Goal: Task Accomplishment & Management: Manage account settings

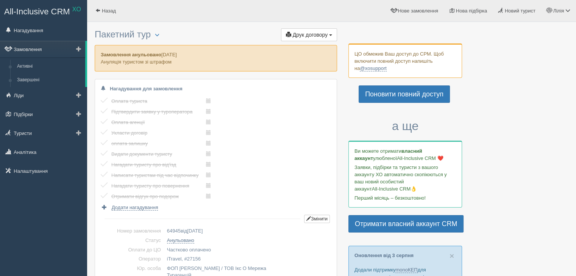
drag, startPoint x: 28, startPoint y: 47, endPoint x: 27, endPoint y: 43, distance: 4.1
click at [28, 47] on link "Замовлення" at bounding box center [42, 49] width 85 height 17
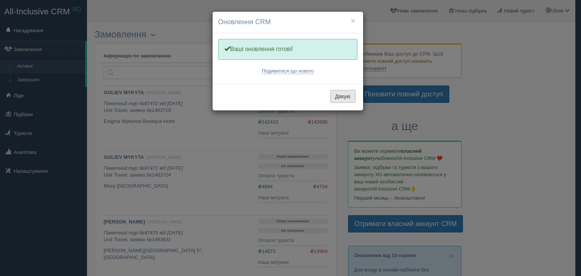
click at [342, 97] on button "Дякую" at bounding box center [342, 96] width 25 height 13
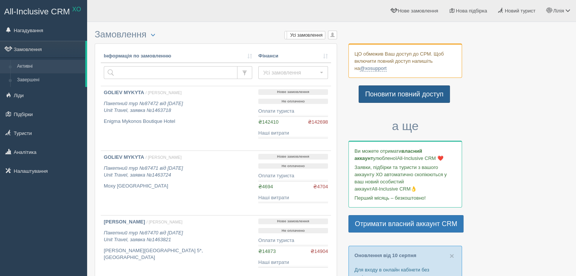
click at [376, 94] on link "Поновити повний доступ" at bounding box center [403, 94] width 91 height 17
click at [145, 75] on input "text" at bounding box center [171, 72] width 134 height 13
type input "79719"
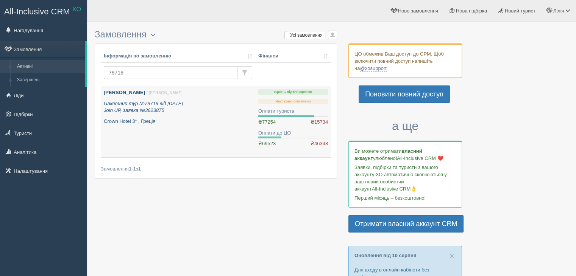
click at [160, 114] on p "Пакетний тур №79719 від 22.04.2025 Join UP, заявка №3623875" at bounding box center [178, 107] width 148 height 14
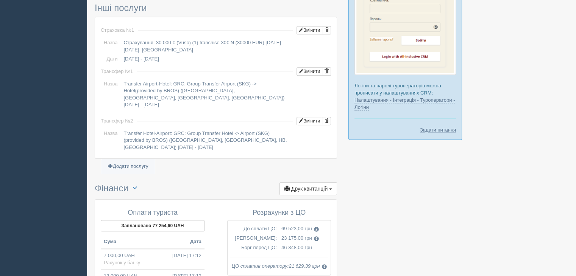
scroll to position [965, 0]
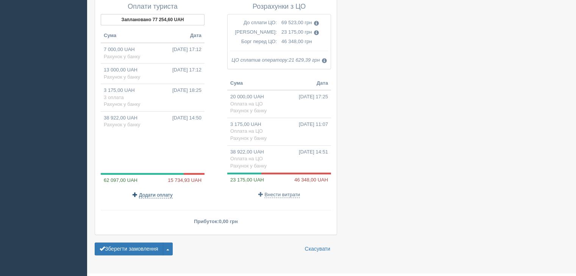
click at [152, 191] on p "Додати оплату" at bounding box center [153, 194] width 104 height 7
click at [153, 192] on span "Додати оплату" at bounding box center [156, 195] width 34 height 6
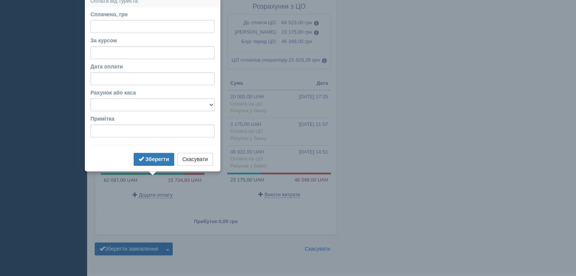
scroll to position [959, 0]
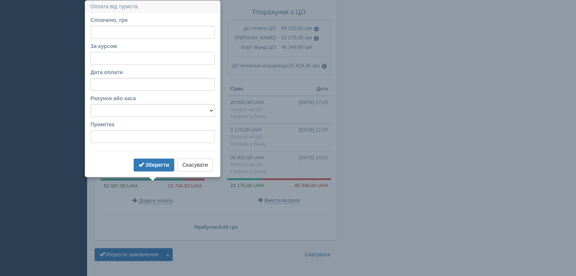
click at [106, 56] on input "За курсом" at bounding box center [152, 58] width 124 height 13
type input "48.28"
click at [104, 34] on input "Сплачено, грн" at bounding box center [152, 32] width 124 height 13
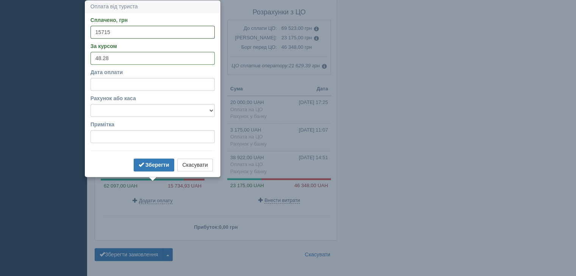
type input "15715"
click at [101, 108] on select "Готівка Картка Рахунок у банку" at bounding box center [152, 110] width 124 height 13
select select "1166"
click at [90, 104] on select "Готівка Картка Рахунок у банку" at bounding box center [152, 110] width 124 height 13
click at [150, 162] on b "Зберегти" at bounding box center [157, 165] width 24 height 6
